Goal: Navigation & Orientation: Go to known website

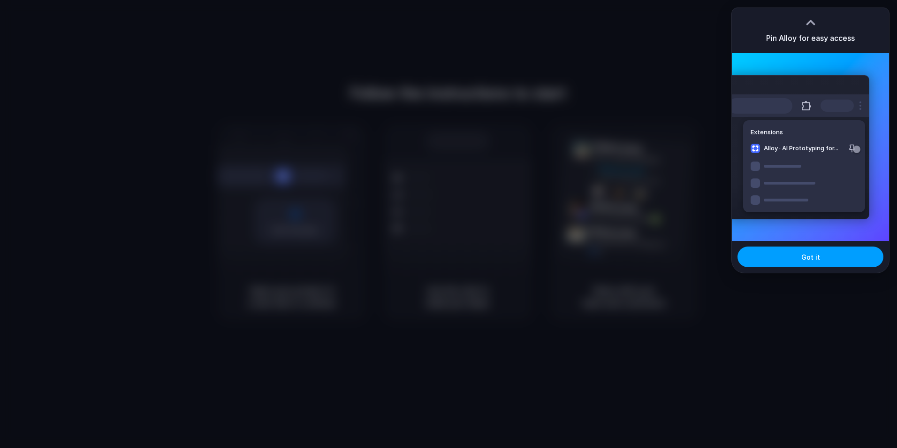
click at [803, 255] on span "Got it" at bounding box center [811, 257] width 19 height 10
